Goal: Information Seeking & Learning: Check status

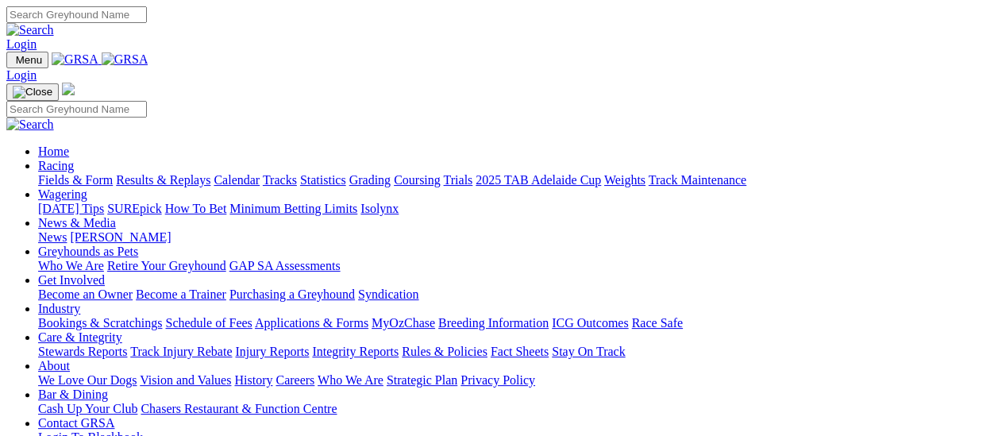
click at [180, 173] on link "Results & Replays" at bounding box center [163, 180] width 95 height 14
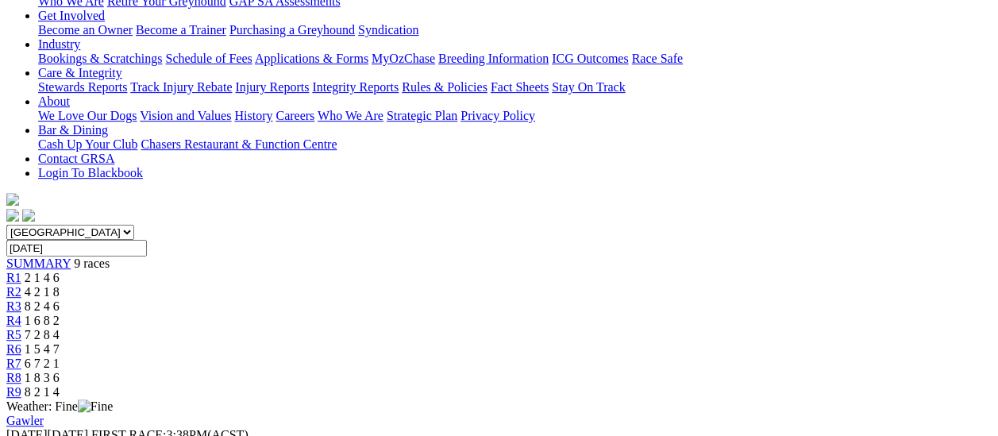
scroll to position [318, 0]
